Goal: Task Accomplishment & Management: Use online tool/utility

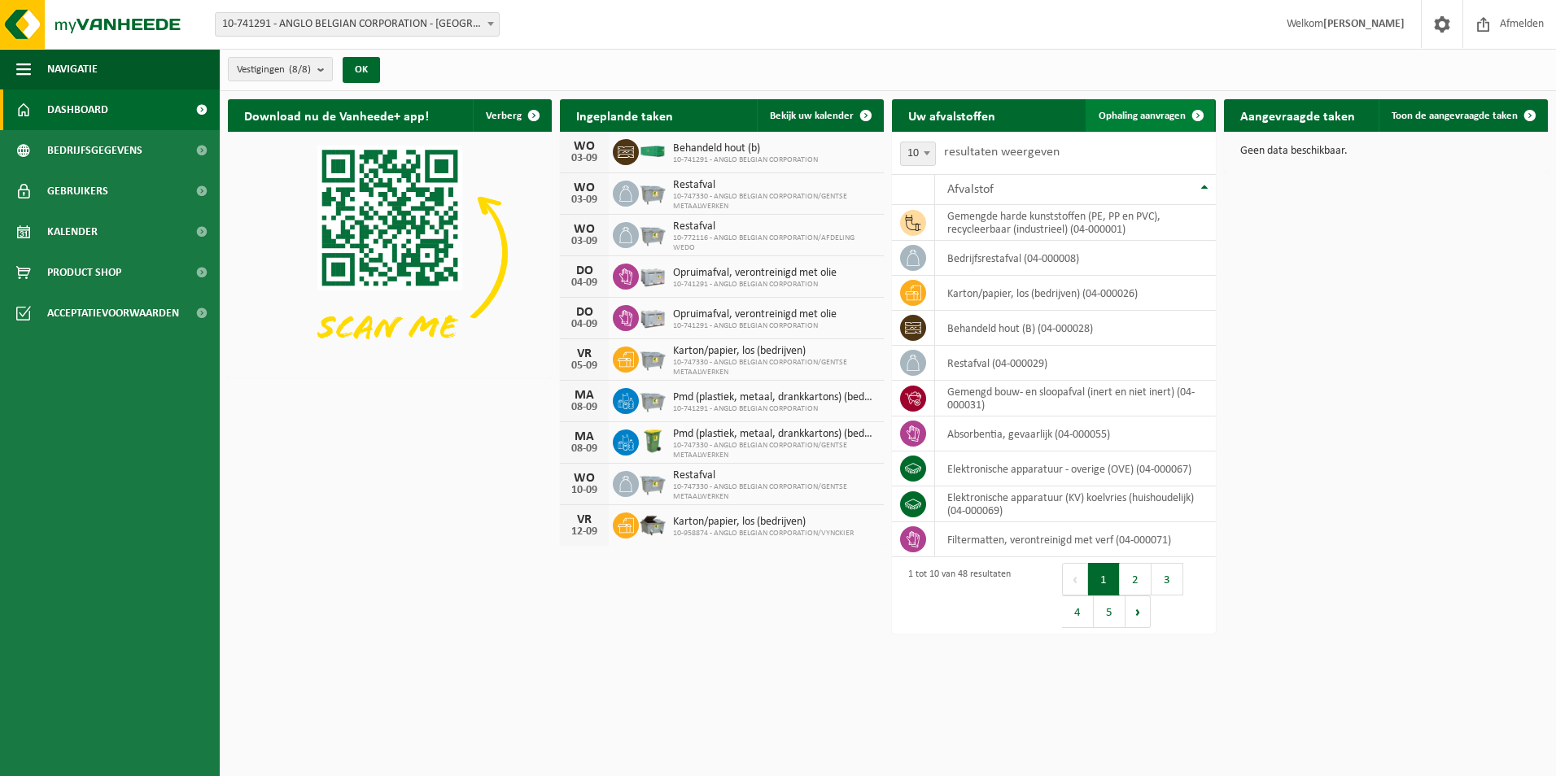
click at [1146, 117] on span "Ophaling aanvragen" at bounding box center [1142, 116] width 87 height 11
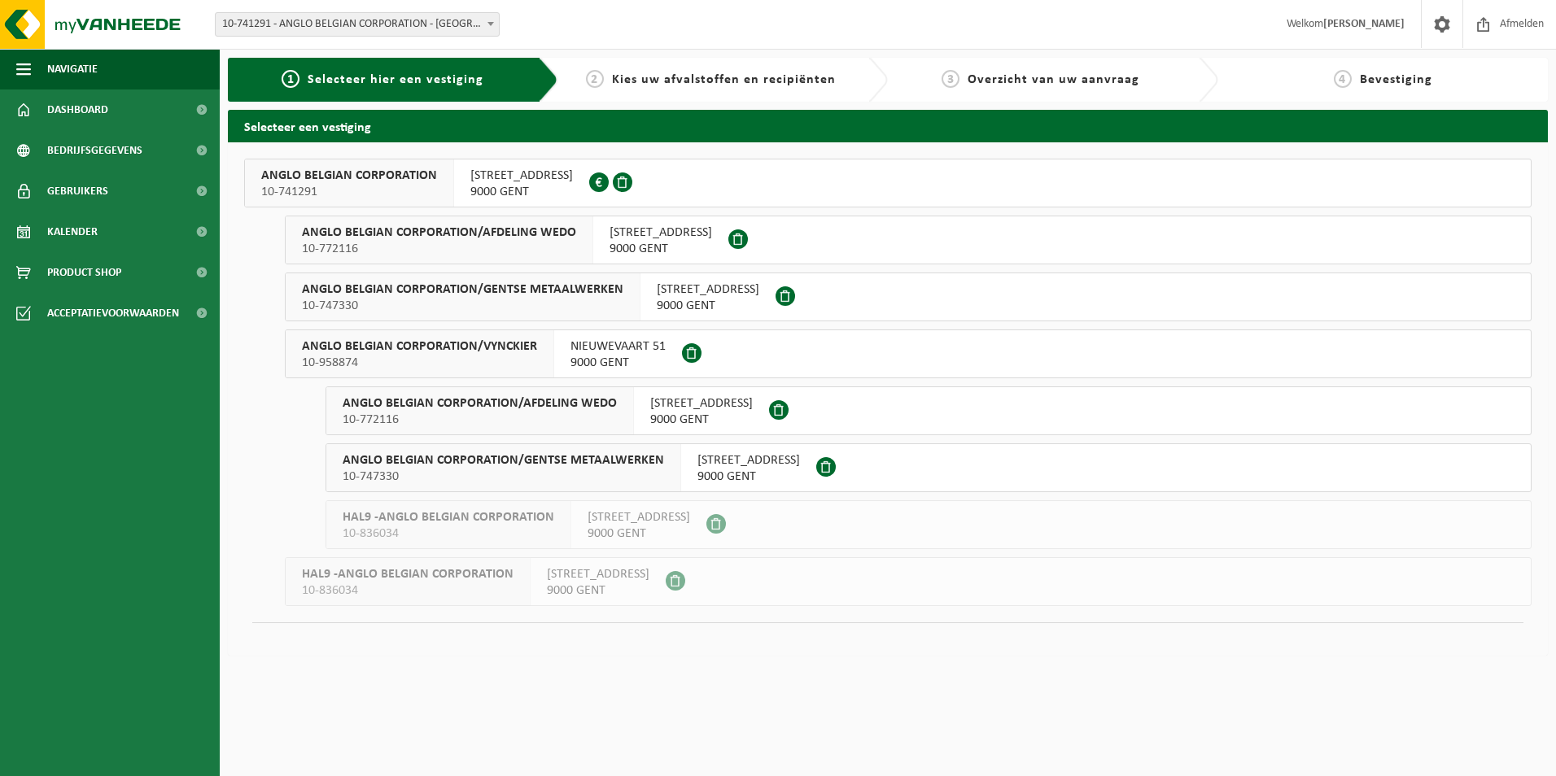
click at [722, 178] on button "ANGLO BELGIAN CORPORATION 10-741291 WIEDAUWKAAI 43 9000 GENT 0420.246.659" at bounding box center [888, 183] width 1288 height 49
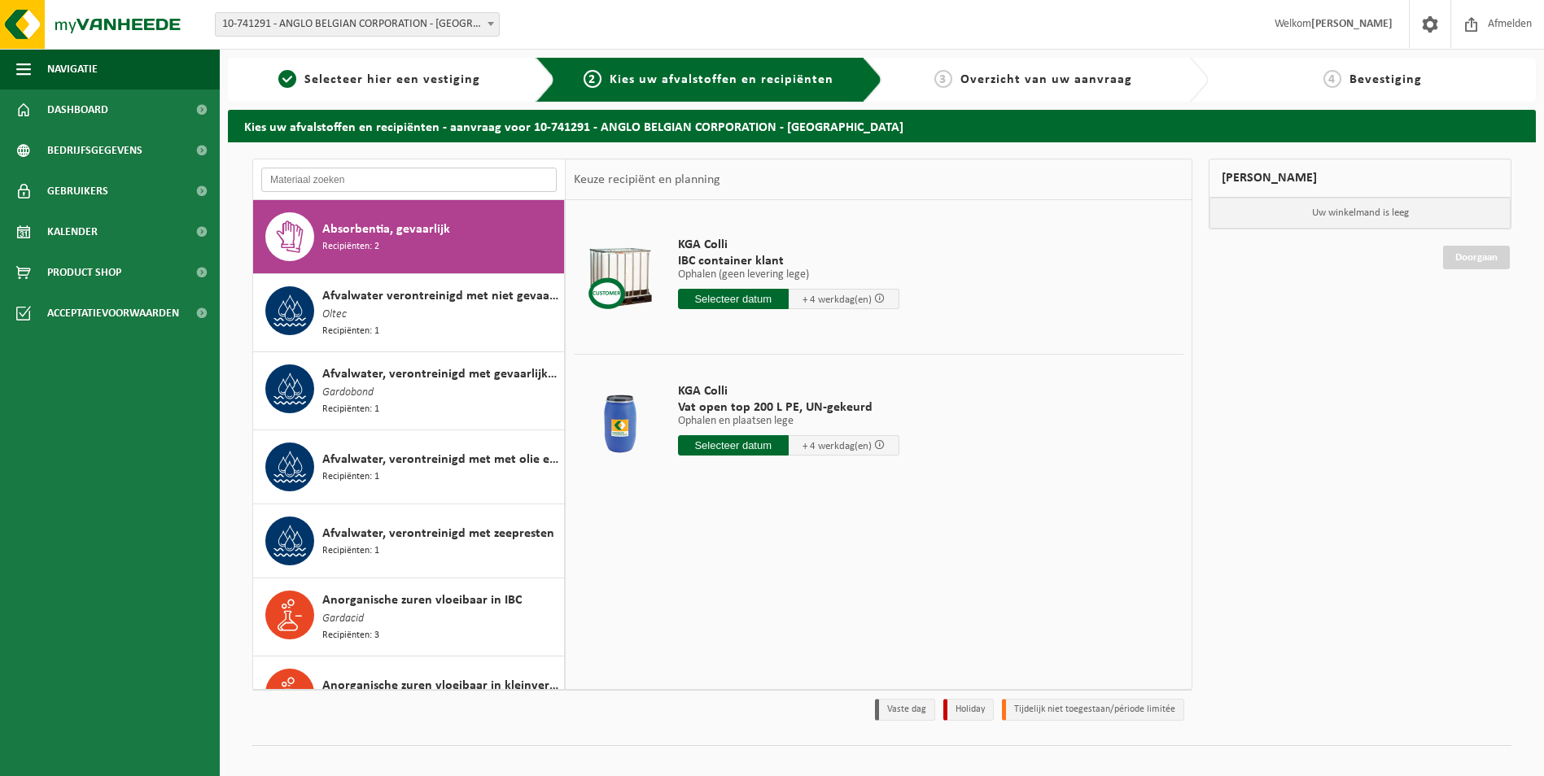
click at [441, 185] on input "text" at bounding box center [408, 180] width 295 height 24
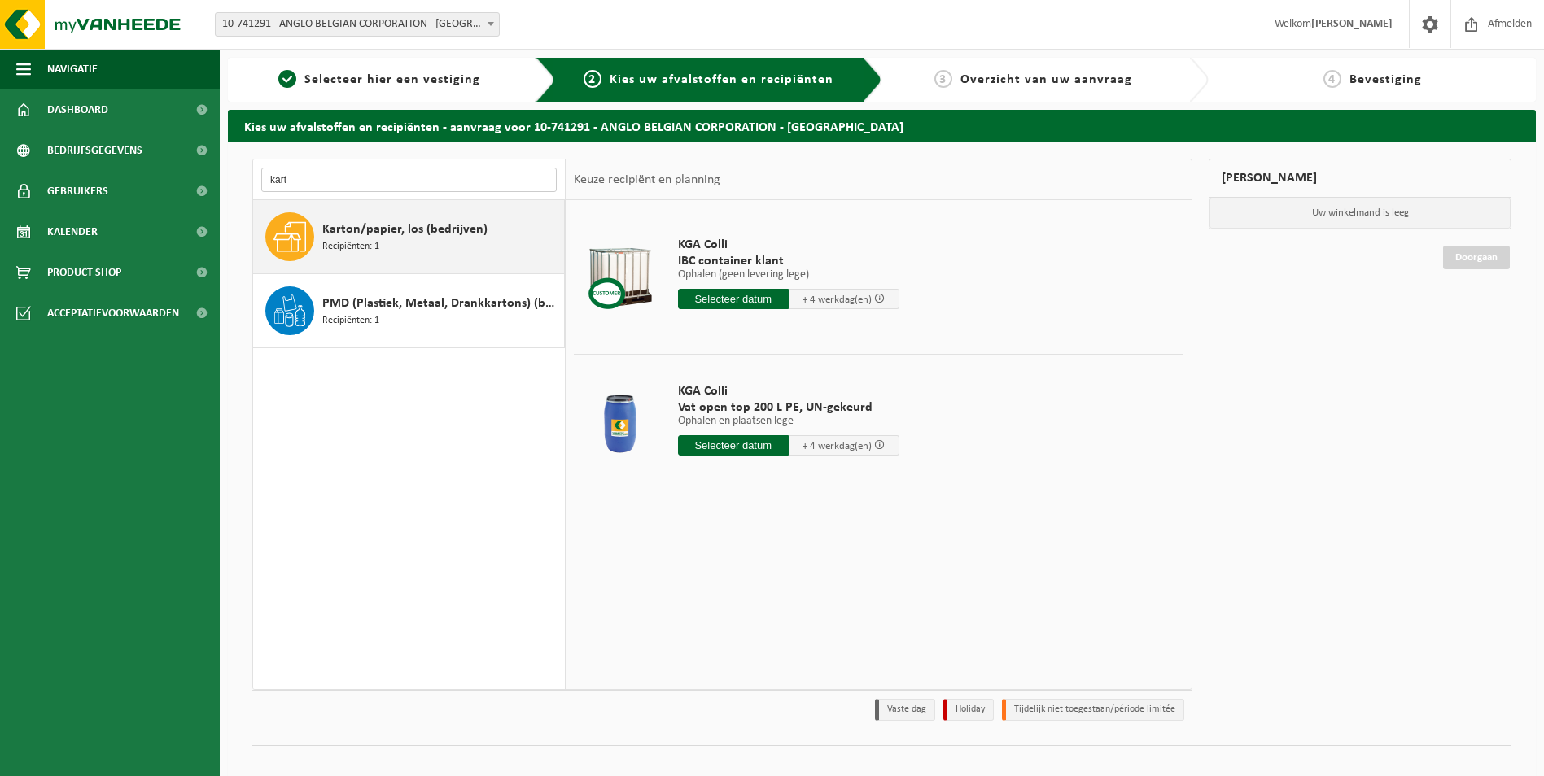
type input "kart"
click at [436, 235] on span "Karton/papier, los (bedrijven)" at bounding box center [404, 230] width 165 height 20
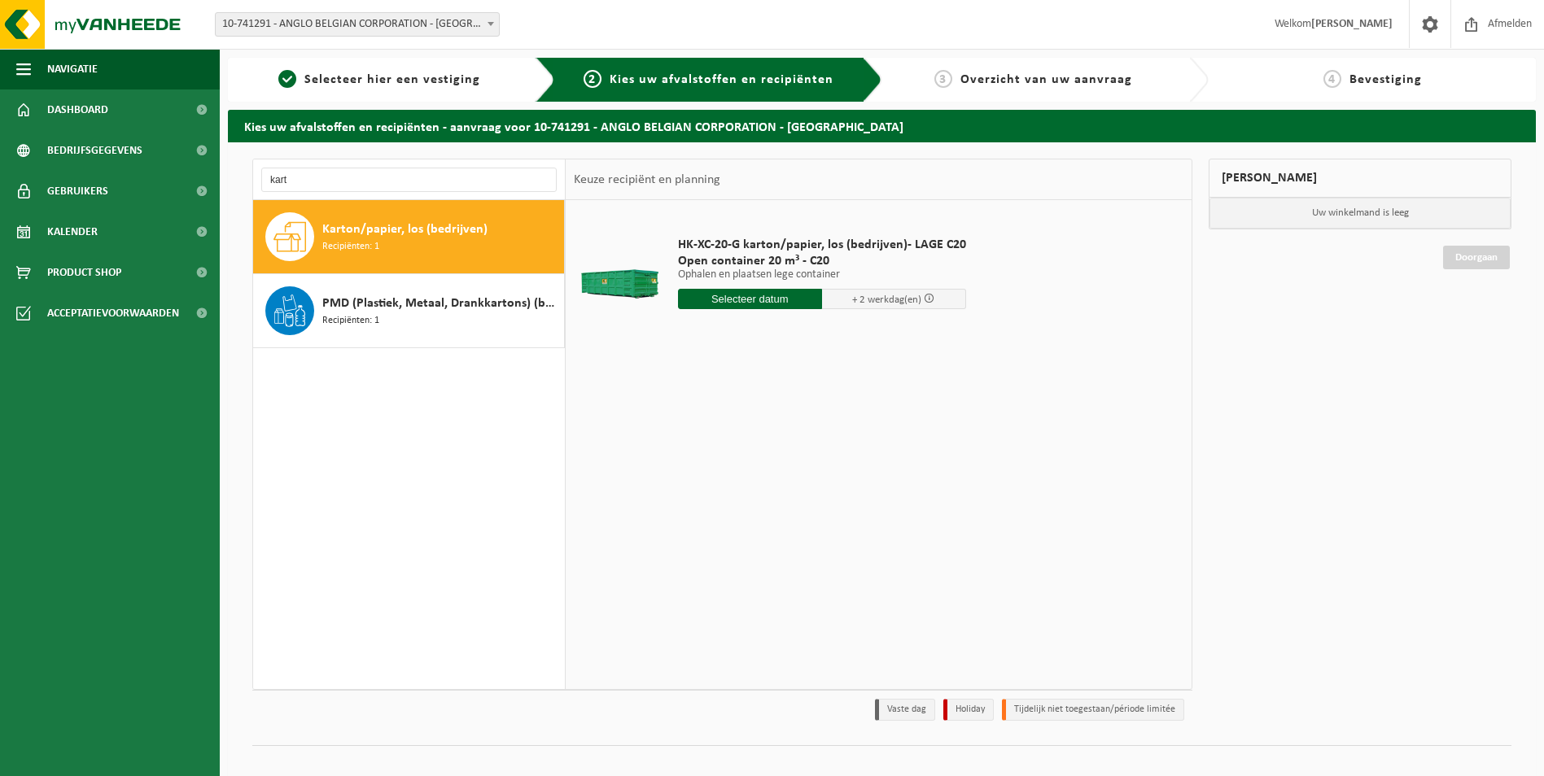
click at [729, 301] on input "text" at bounding box center [750, 299] width 144 height 20
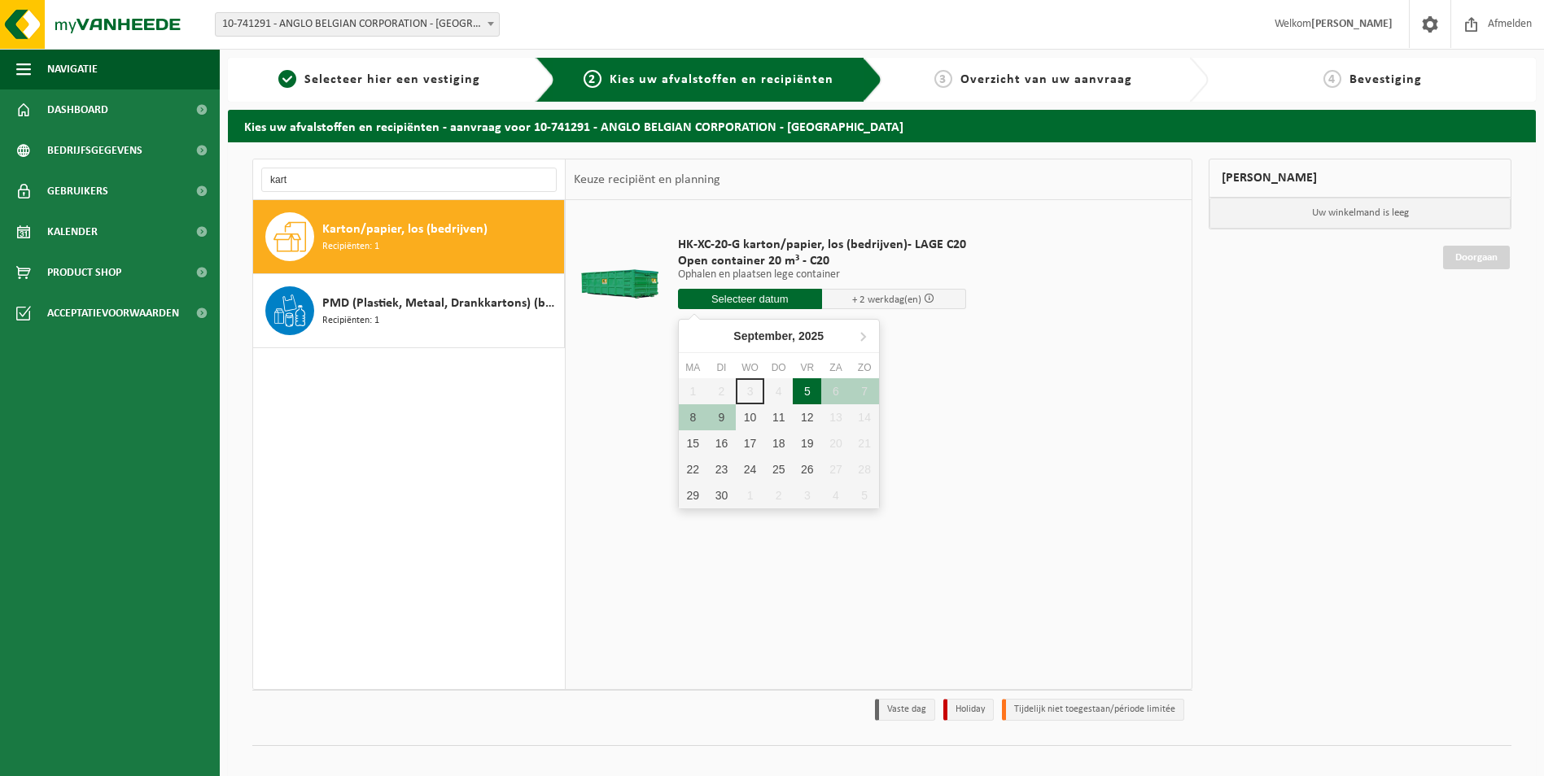
click at [809, 391] on div "5" at bounding box center [807, 391] width 28 height 26
type input "Van 2025-09-05"
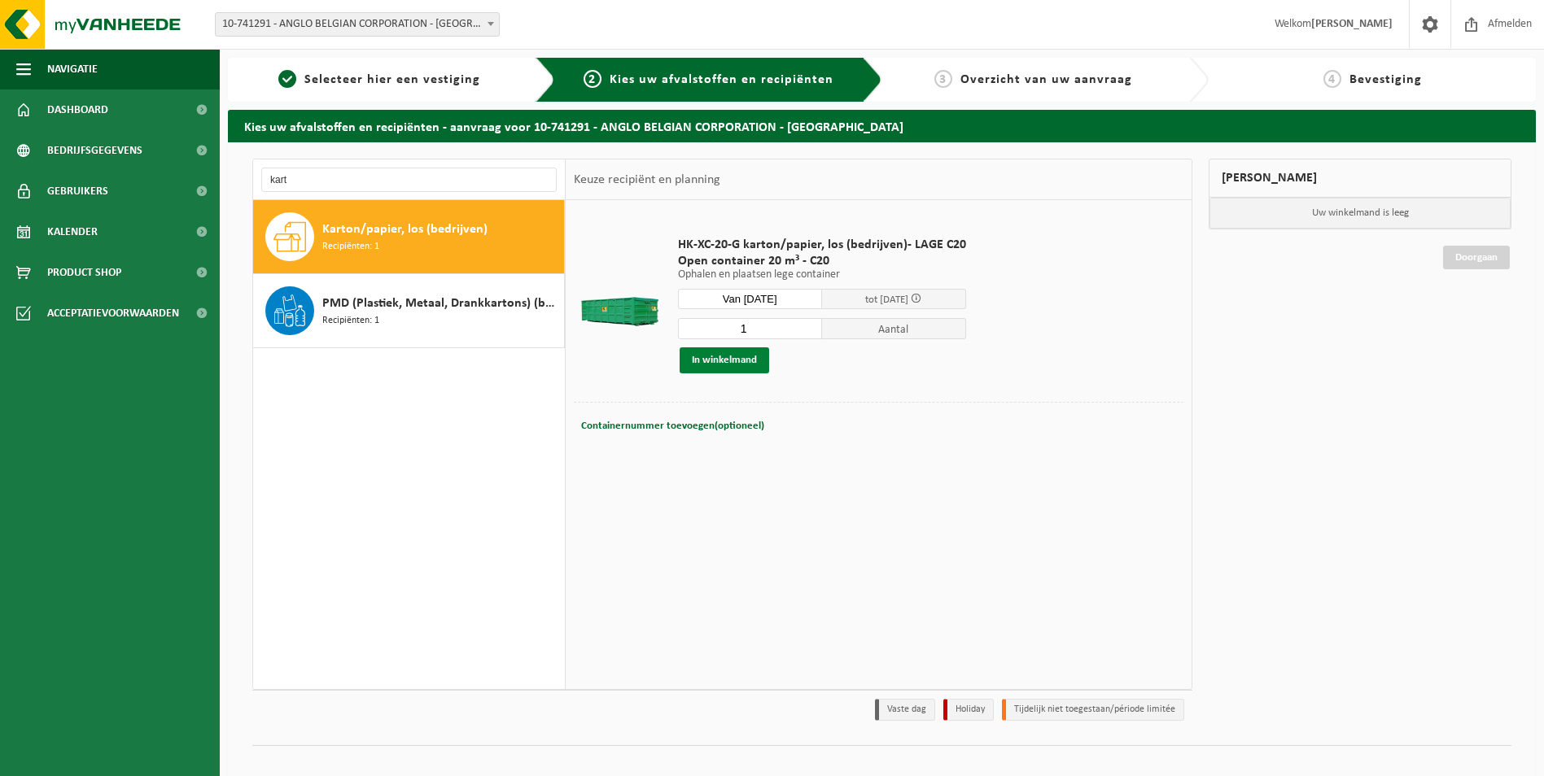
click at [743, 363] on button "In winkelmand" at bounding box center [725, 361] width 90 height 26
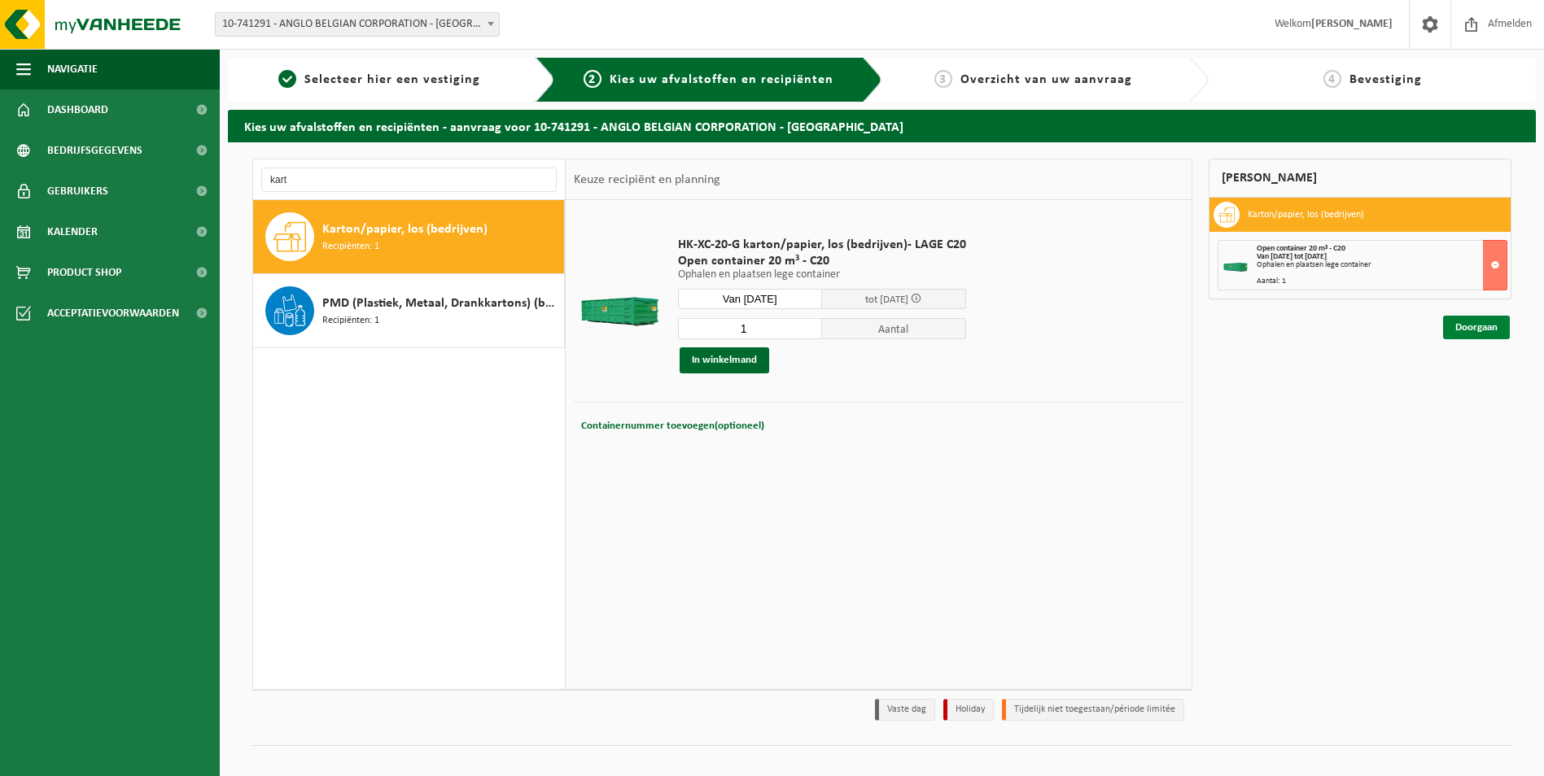
click at [1480, 329] on link "Doorgaan" at bounding box center [1476, 328] width 67 height 24
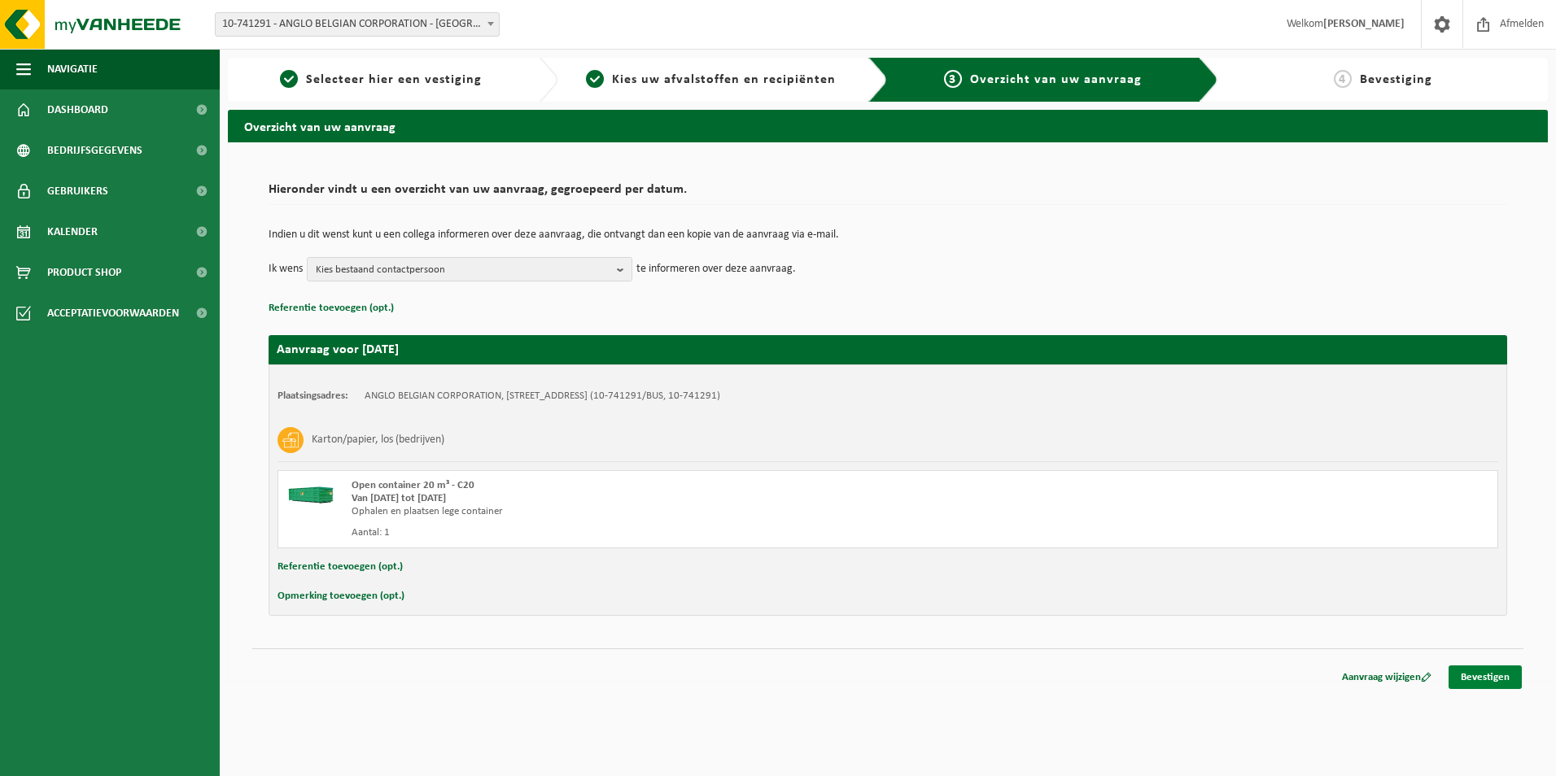
click at [1469, 669] on link "Bevestigen" at bounding box center [1485, 678] width 73 height 24
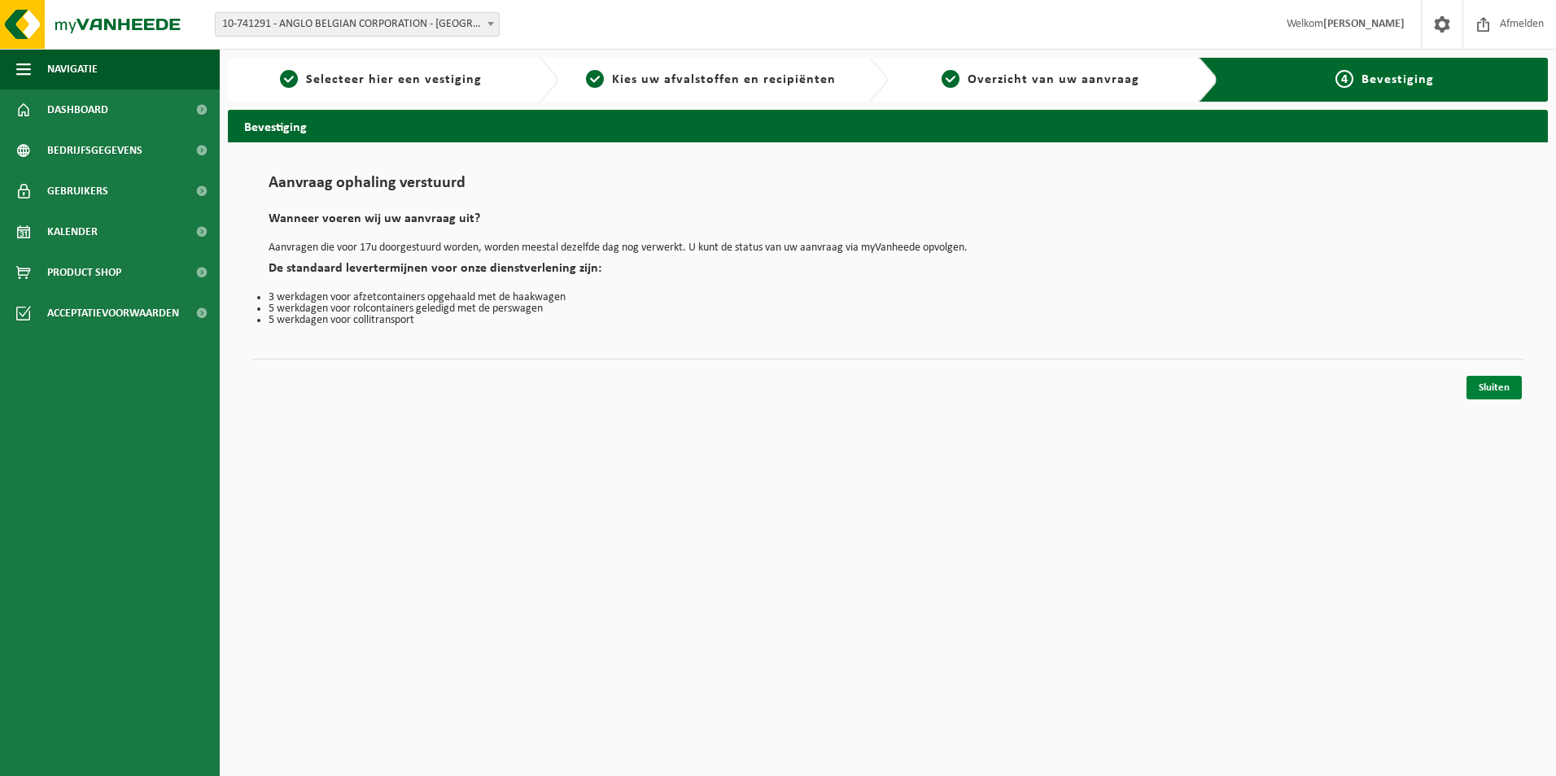
click at [1501, 384] on link "Sluiten" at bounding box center [1494, 388] width 55 height 24
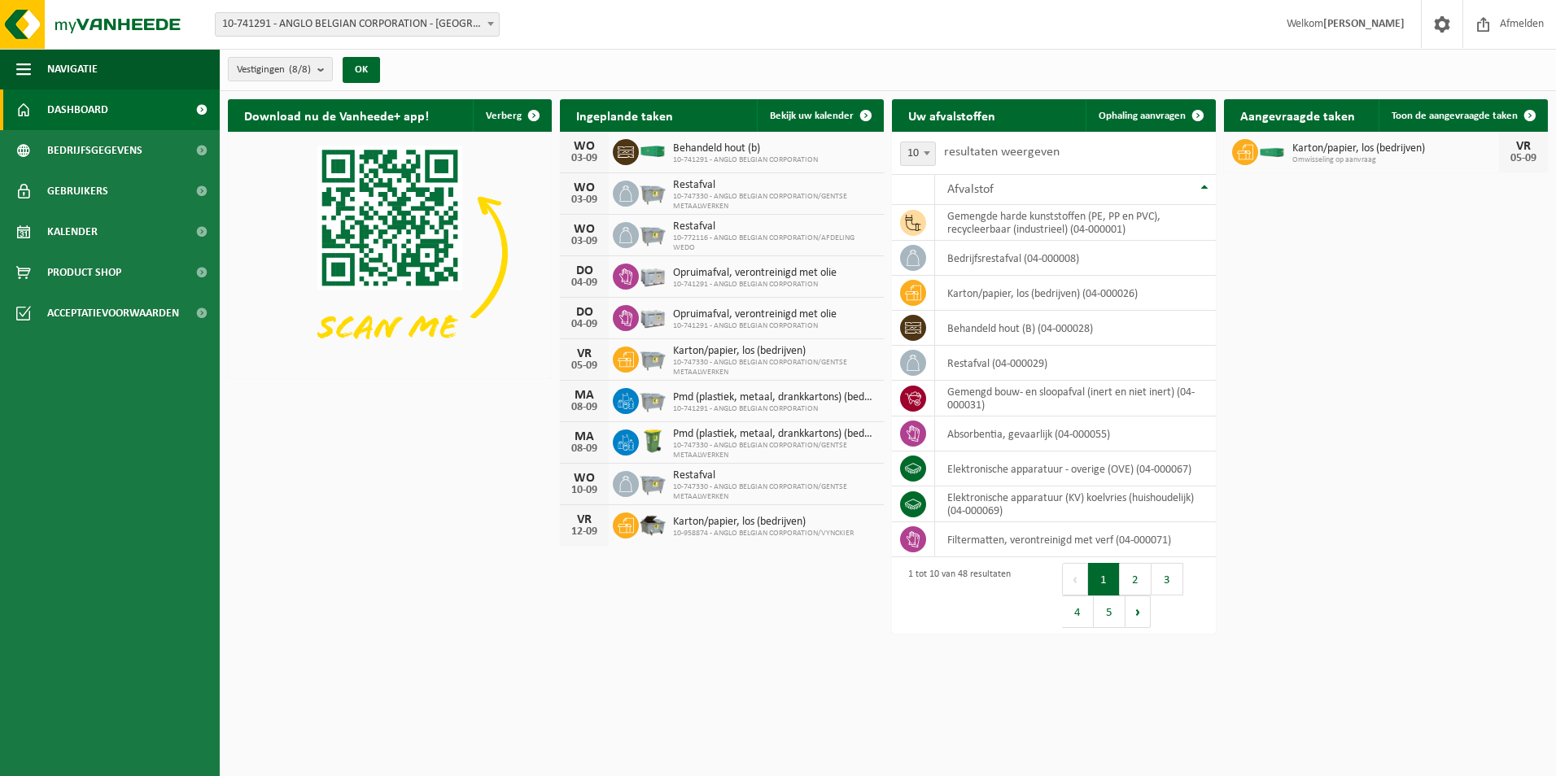
click at [1365, 160] on span "Omwisseling op aanvraag" at bounding box center [1395, 160] width 207 height 10
